Goal: Information Seeking & Learning: Learn about a topic

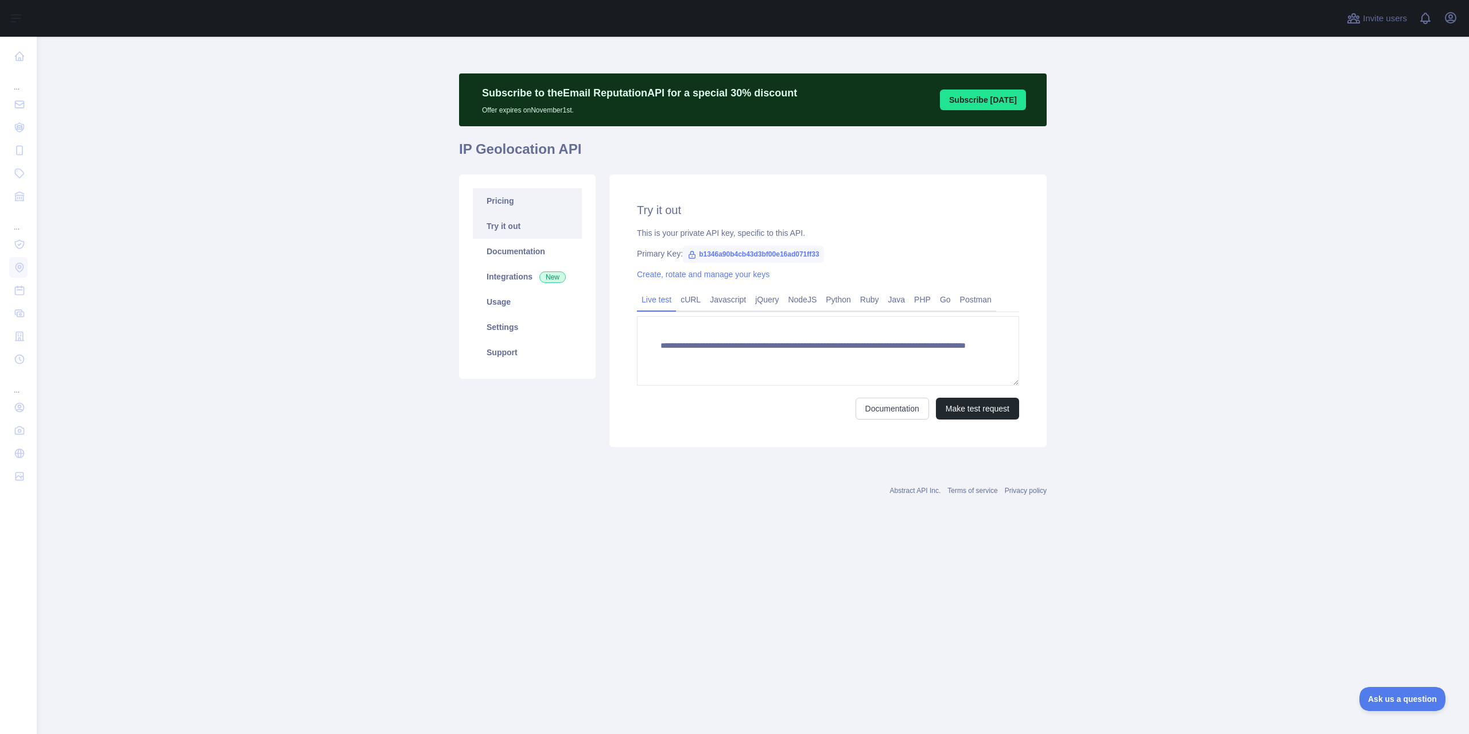
click at [510, 200] on link "Pricing" at bounding box center [527, 200] width 109 height 25
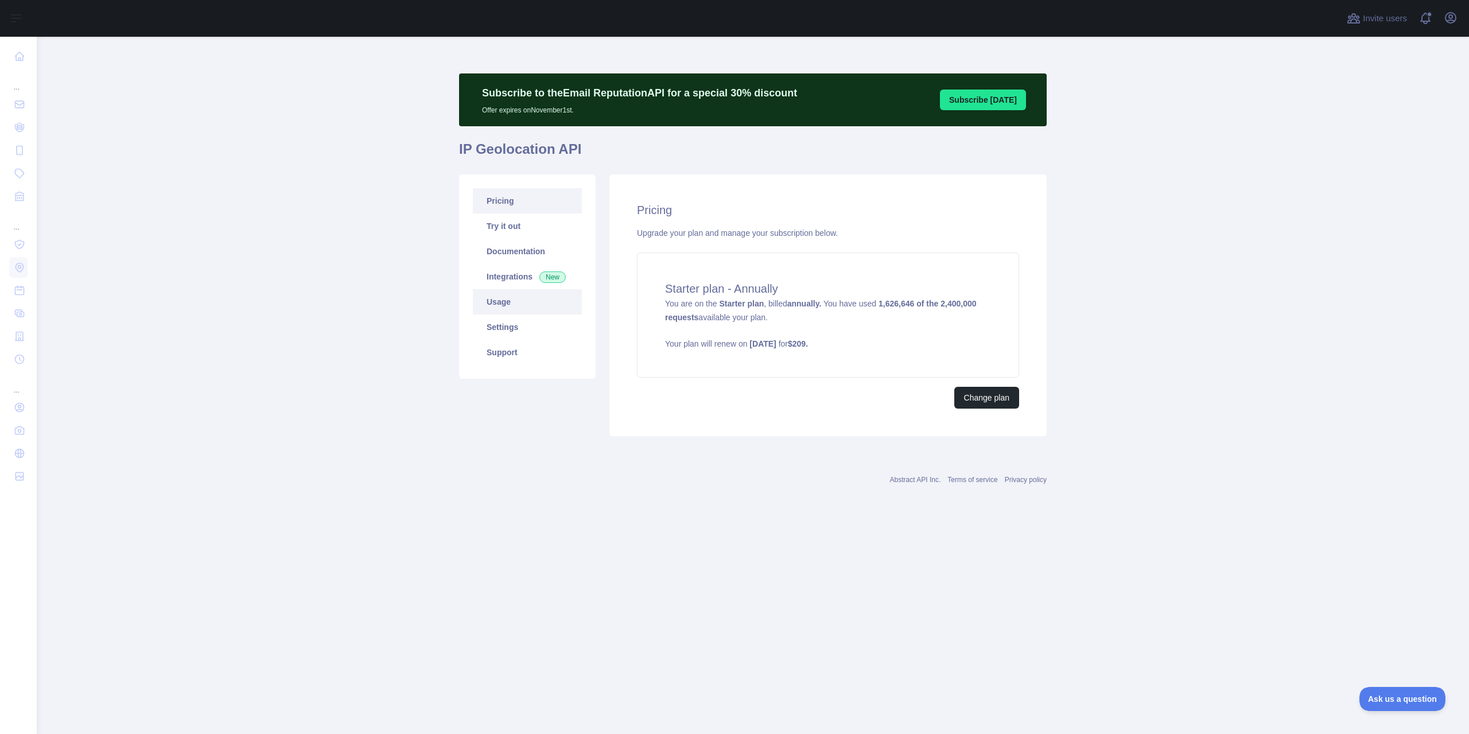
click at [502, 309] on link "Usage" at bounding box center [527, 301] width 109 height 25
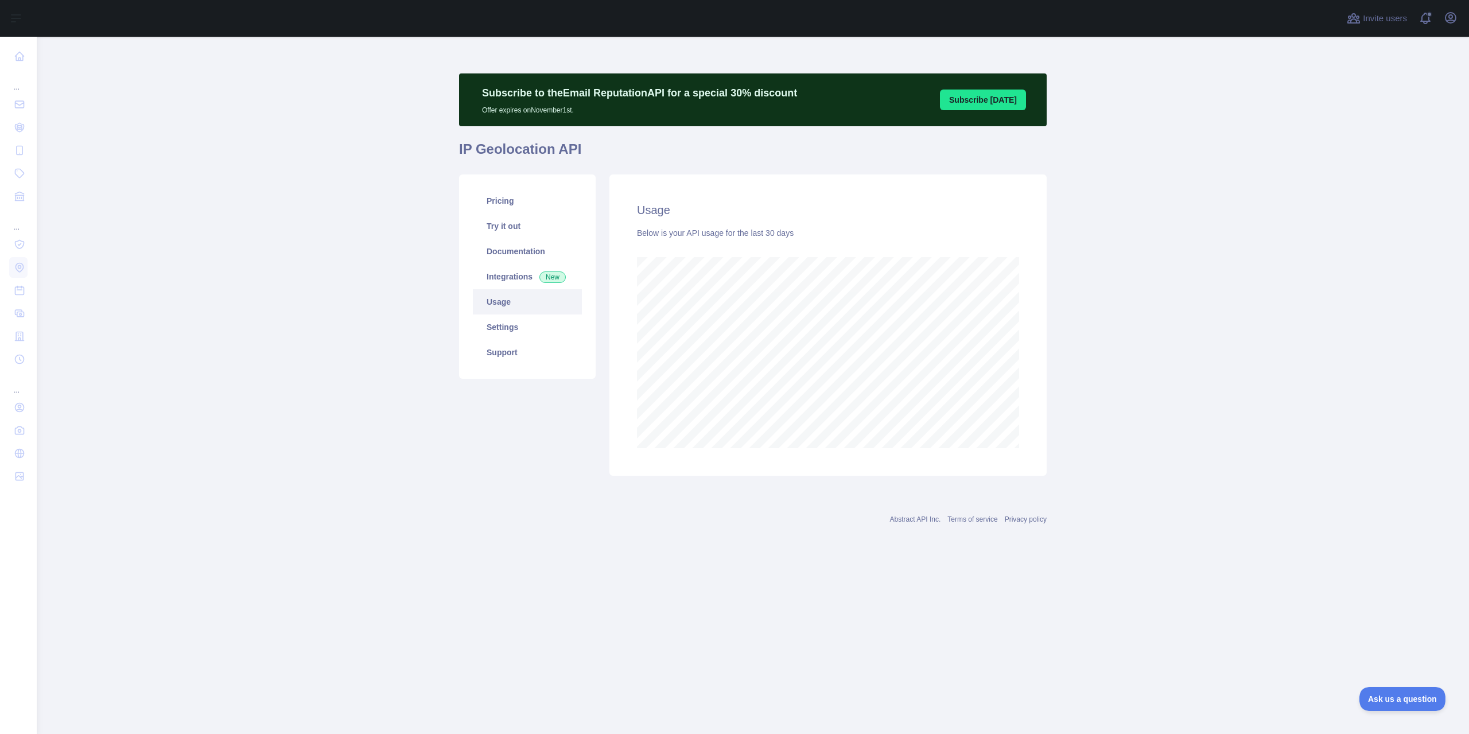
scroll to position [697, 1433]
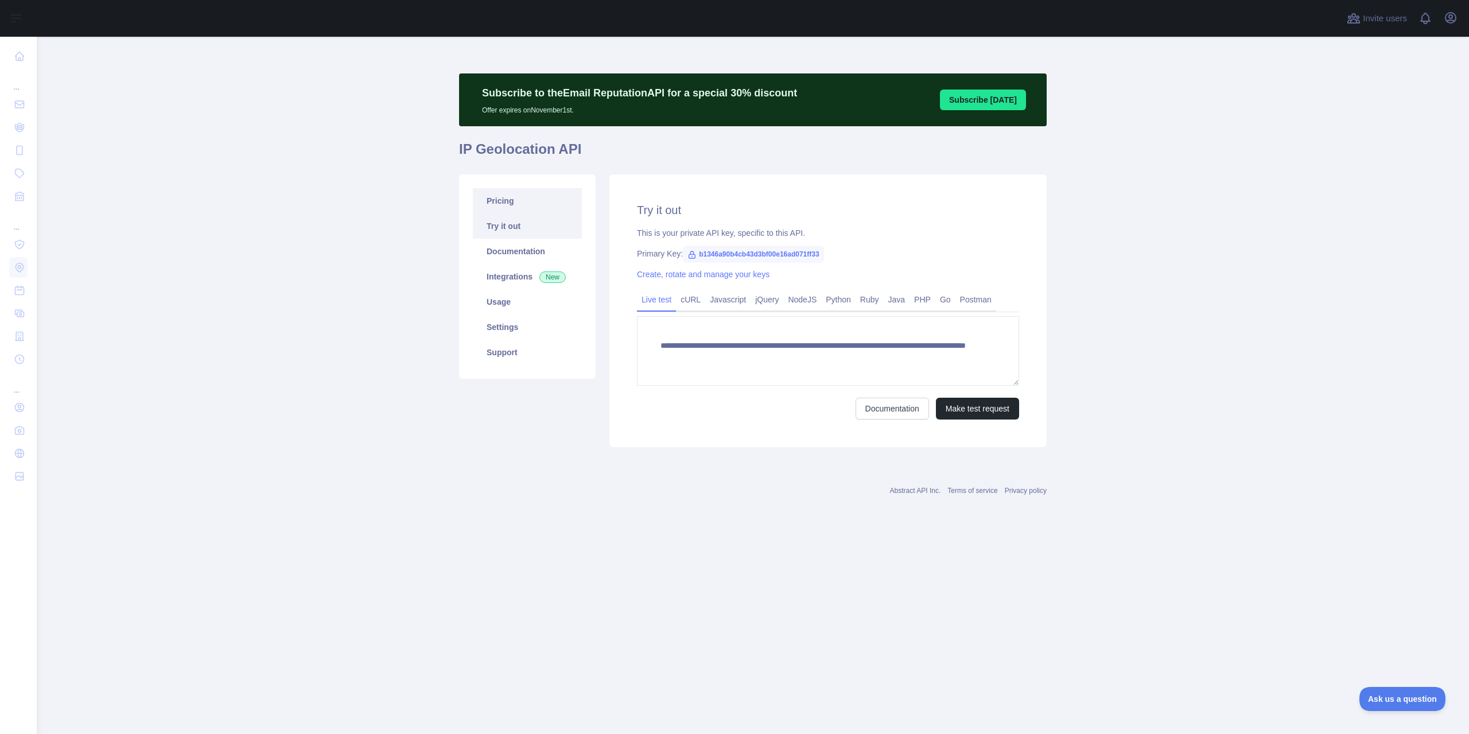
click at [517, 207] on link "Pricing" at bounding box center [527, 200] width 109 height 25
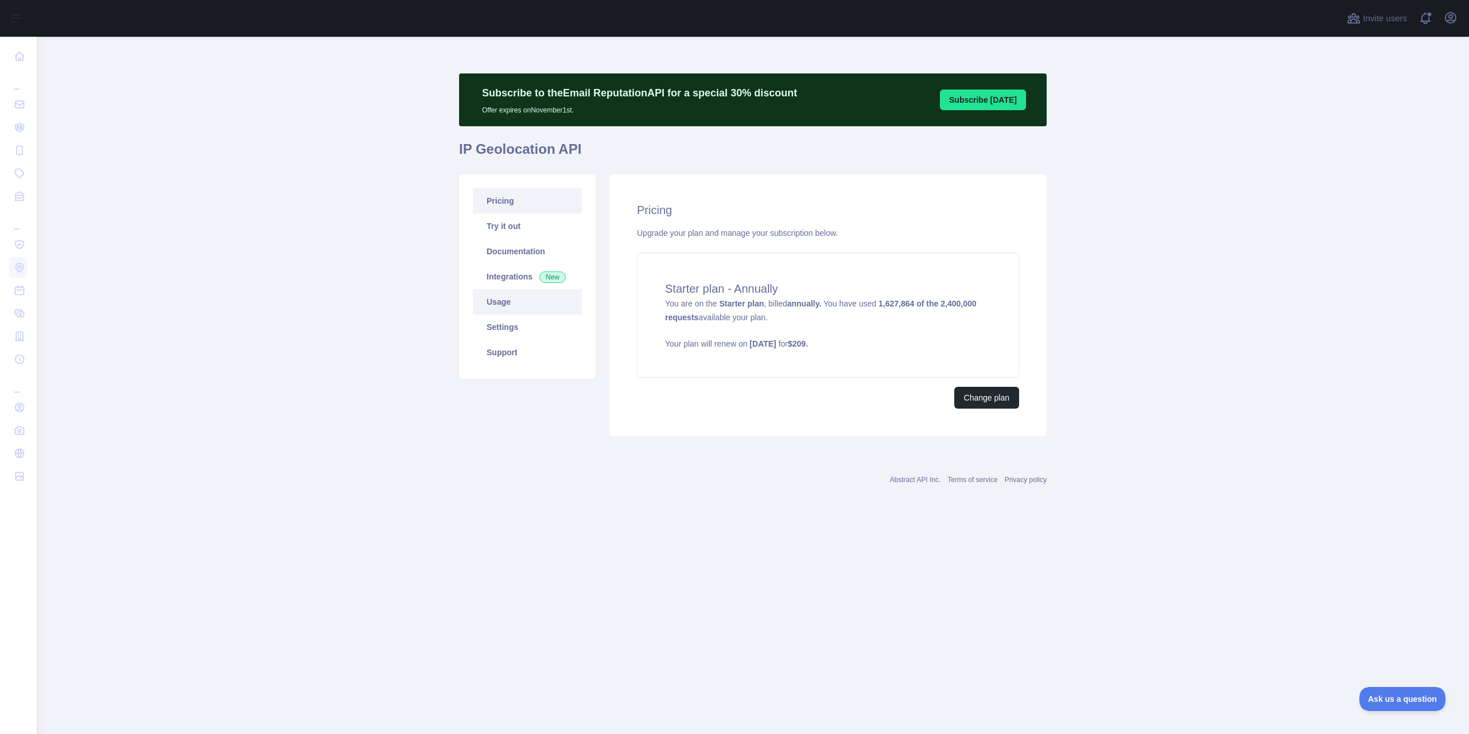
click at [482, 306] on link "Usage" at bounding box center [527, 301] width 109 height 25
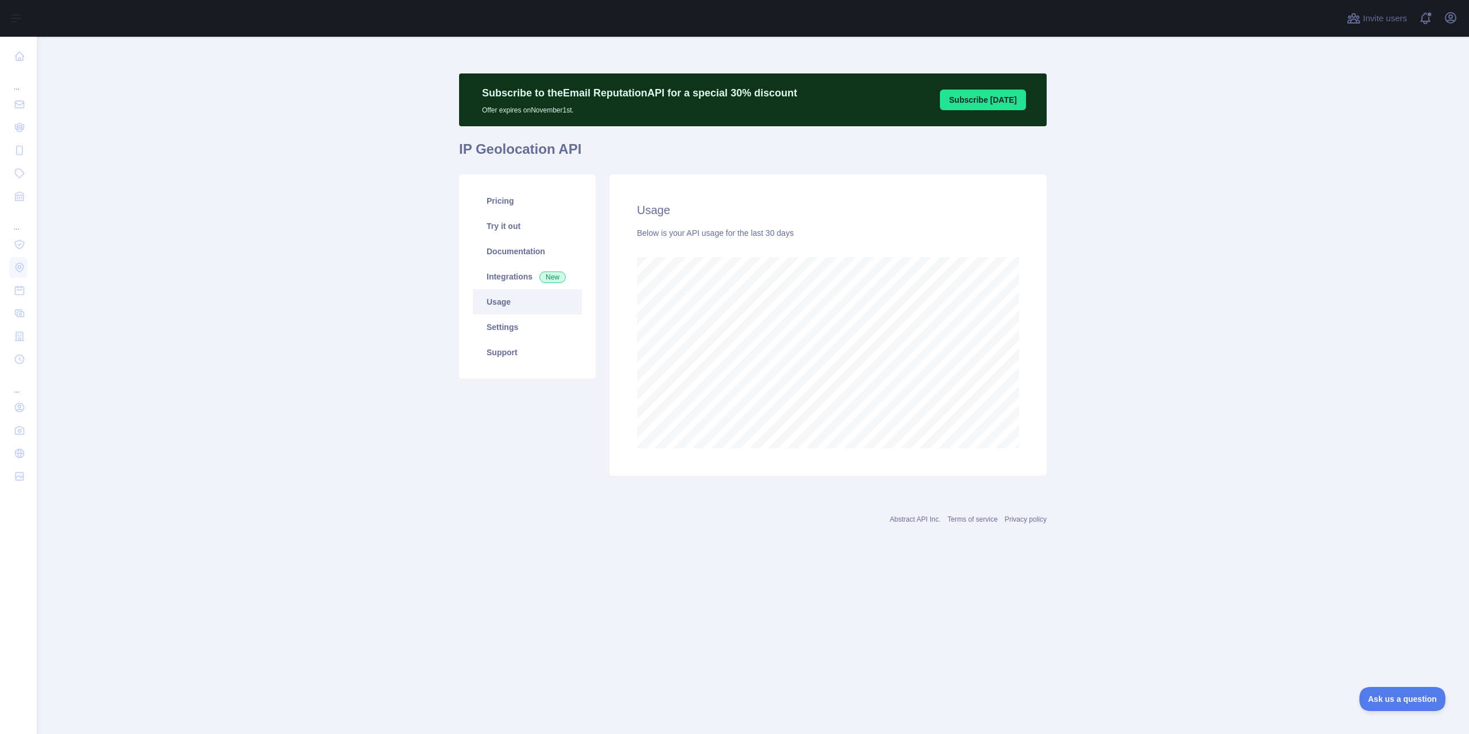
scroll to position [697, 1433]
